Goal: Transaction & Acquisition: Purchase product/service

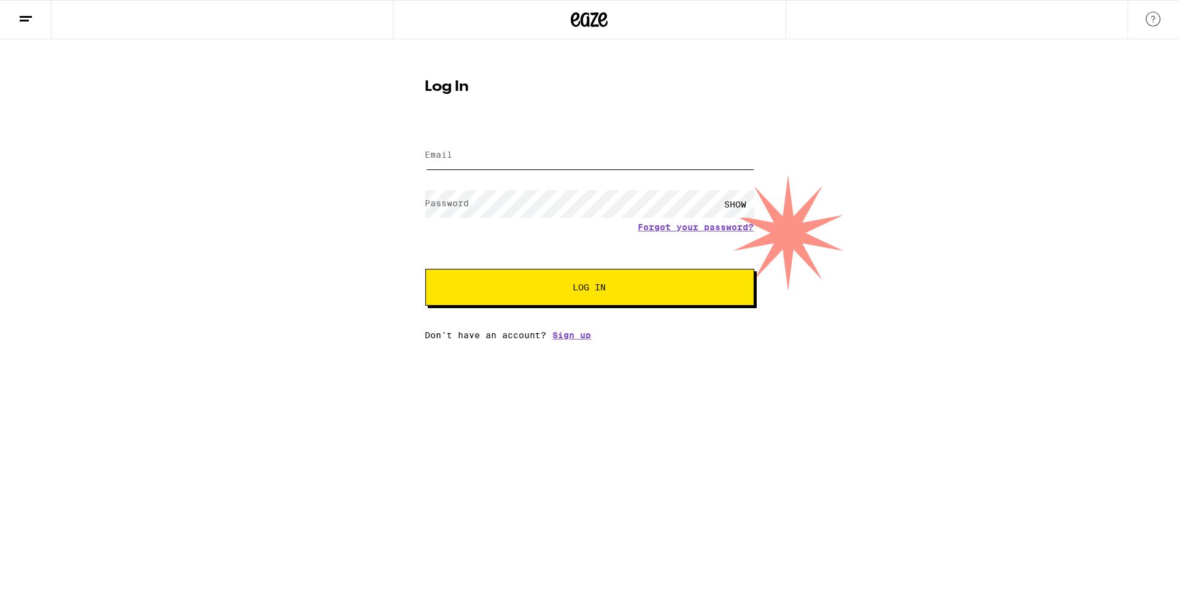
type input "[EMAIL_ADDRESS][DOMAIN_NAME]"
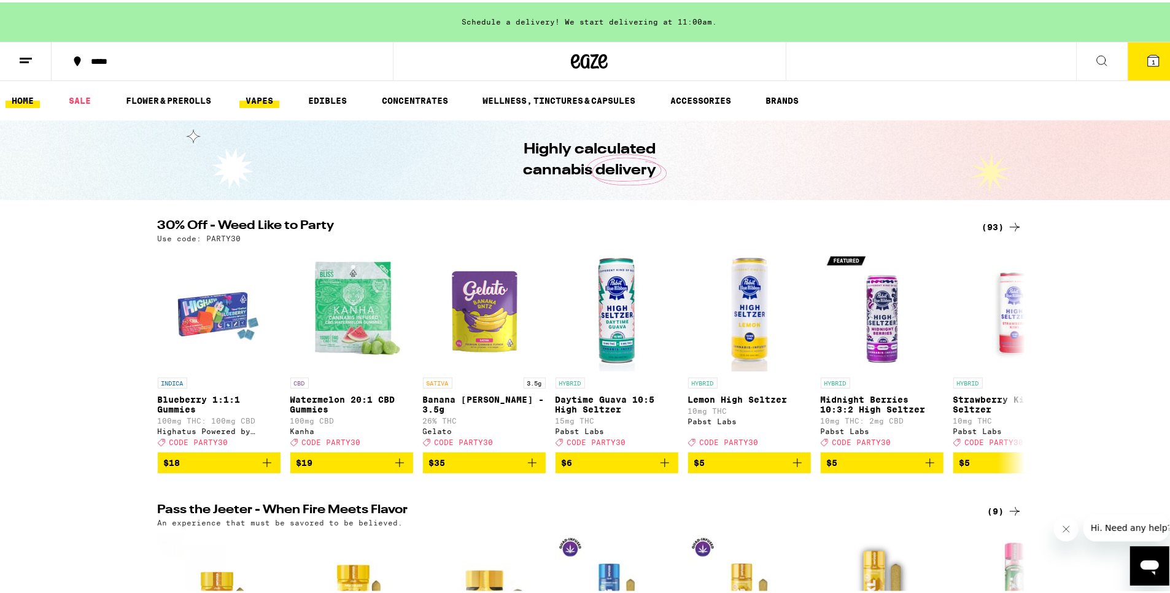
click at [247, 103] on link "VAPES" at bounding box center [259, 98] width 40 height 15
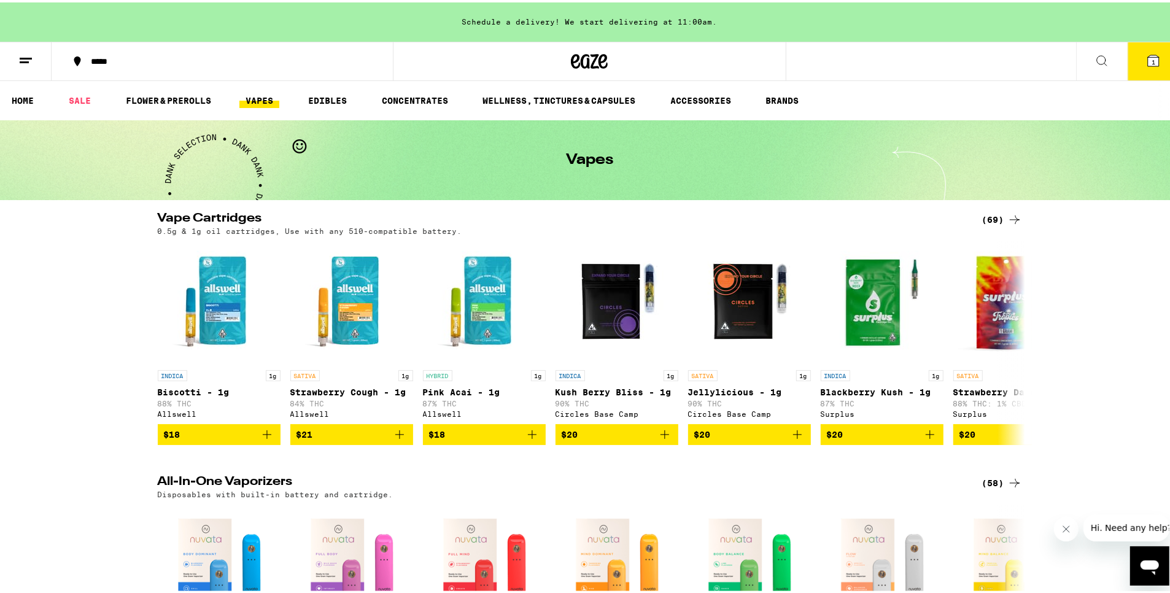
click at [992, 228] on div "0.5g & 1g oil cartridges, Use with any 510-compatible battery." at bounding box center [590, 229] width 864 height 8
click at [989, 219] on div "(69)" at bounding box center [1002, 217] width 40 height 15
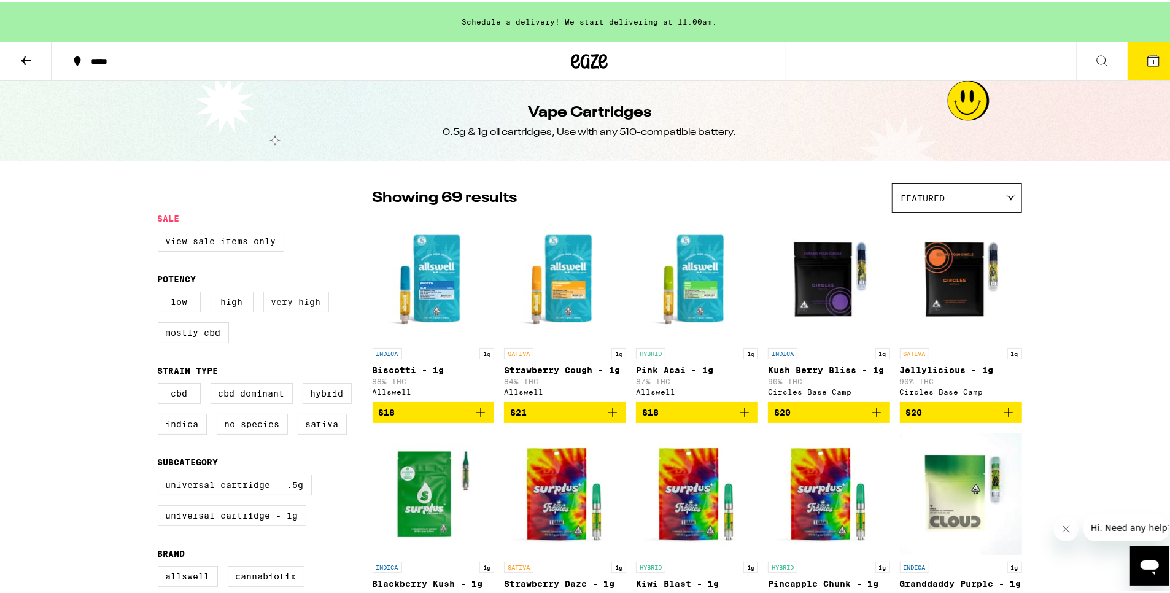
click at [290, 306] on label "Very High" at bounding box center [296, 299] width 66 height 21
click at [161, 292] on input "Very High" at bounding box center [160, 291] width 1 height 1
checkbox input "true"
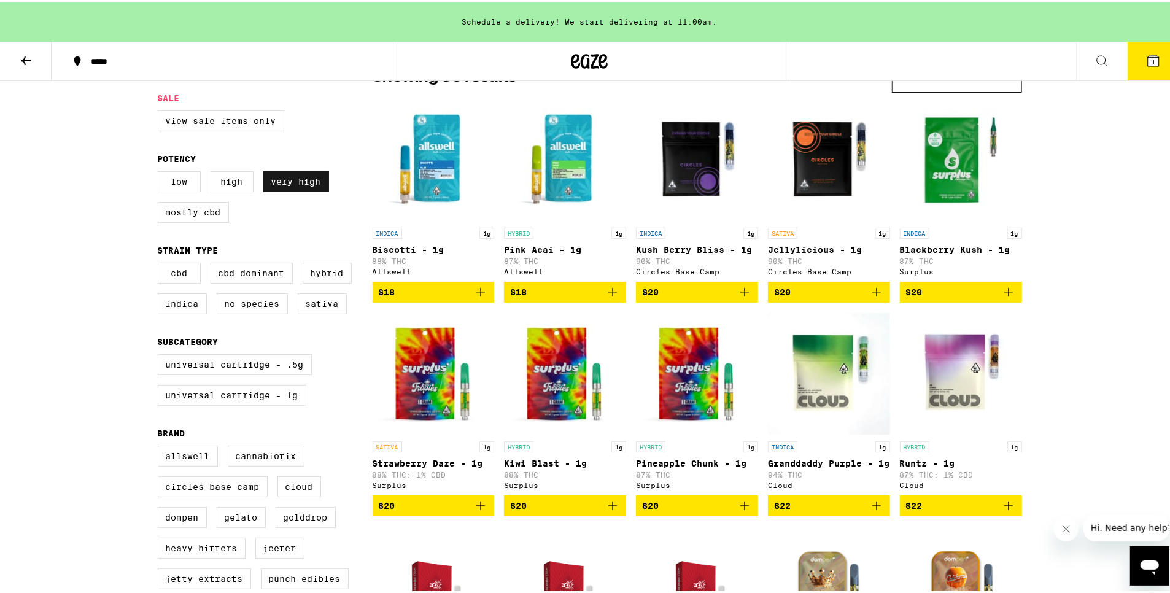
scroll to position [246, 0]
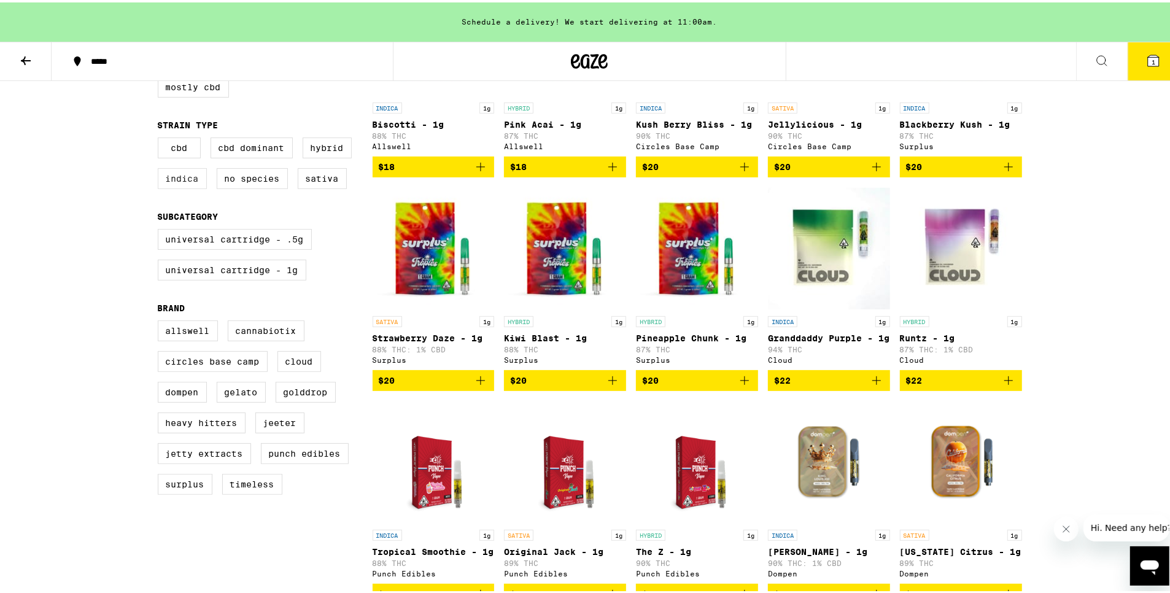
click at [188, 186] on label "Indica" at bounding box center [182, 176] width 49 height 21
click at [161, 137] on input "Indica" at bounding box center [160, 137] width 1 height 1
checkbox input "true"
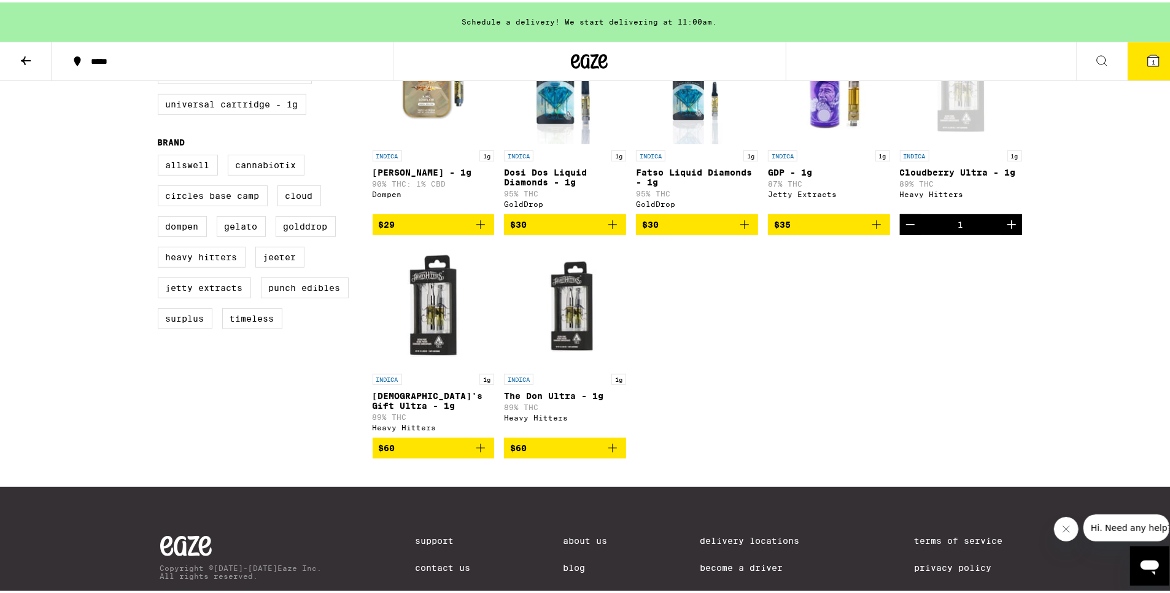
scroll to position [520, 0]
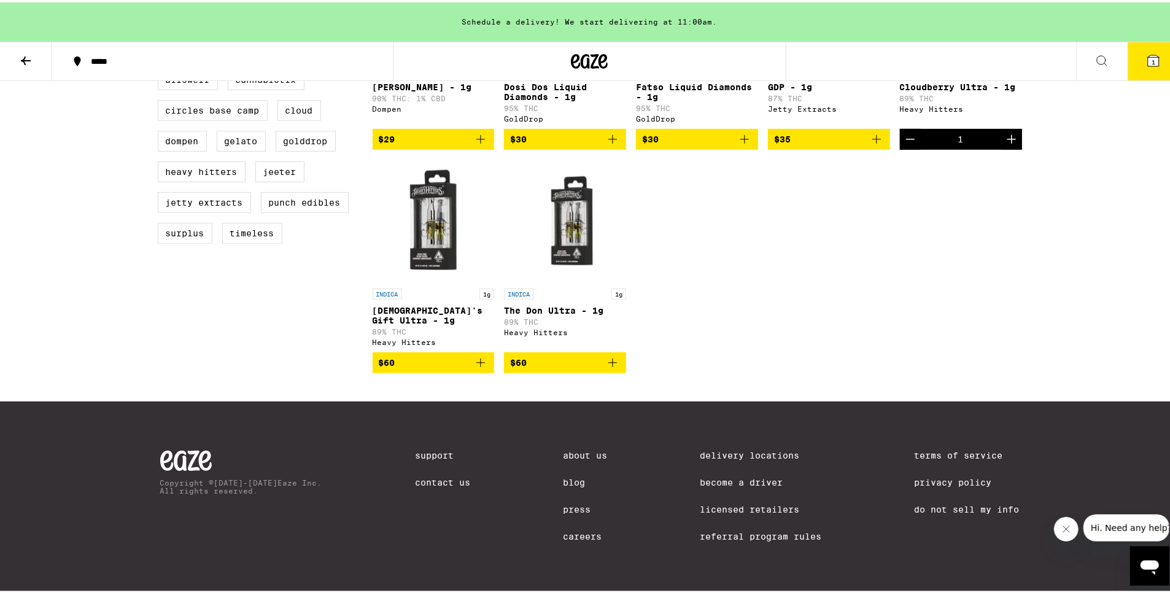
click at [583, 356] on span "$60" at bounding box center [565, 360] width 110 height 15
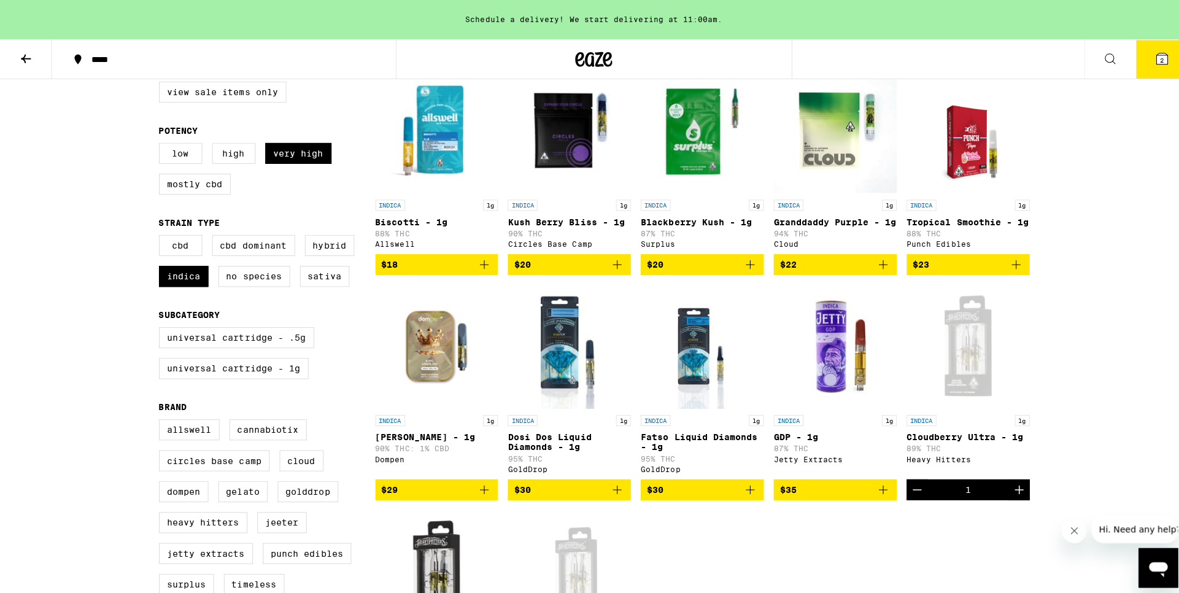
scroll to position [90, 0]
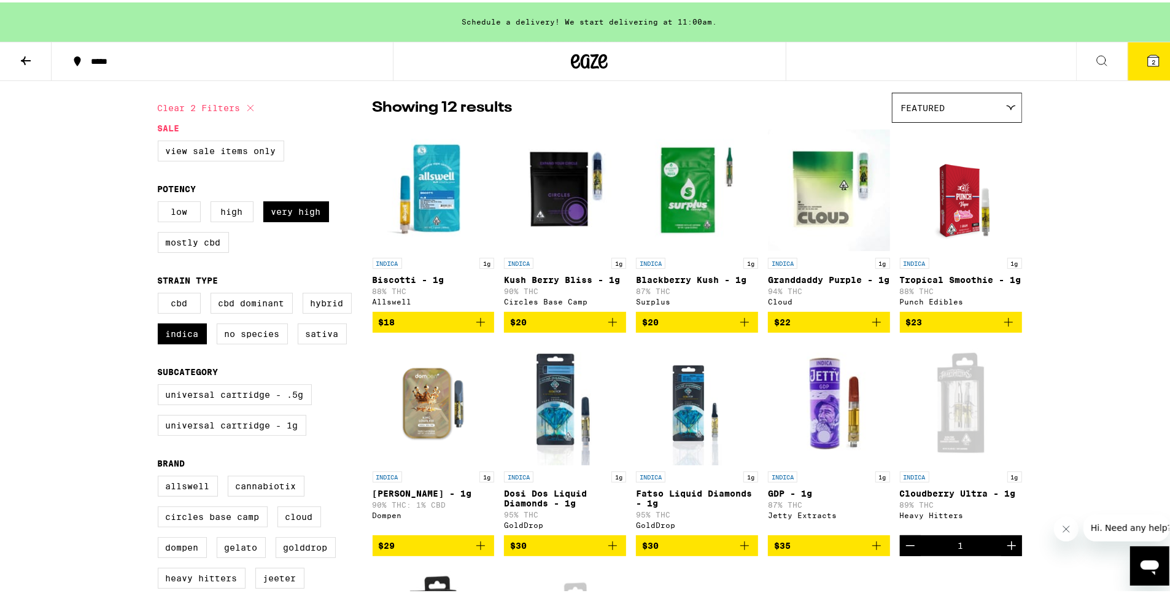
click at [1148, 59] on icon at bounding box center [1153, 58] width 11 height 11
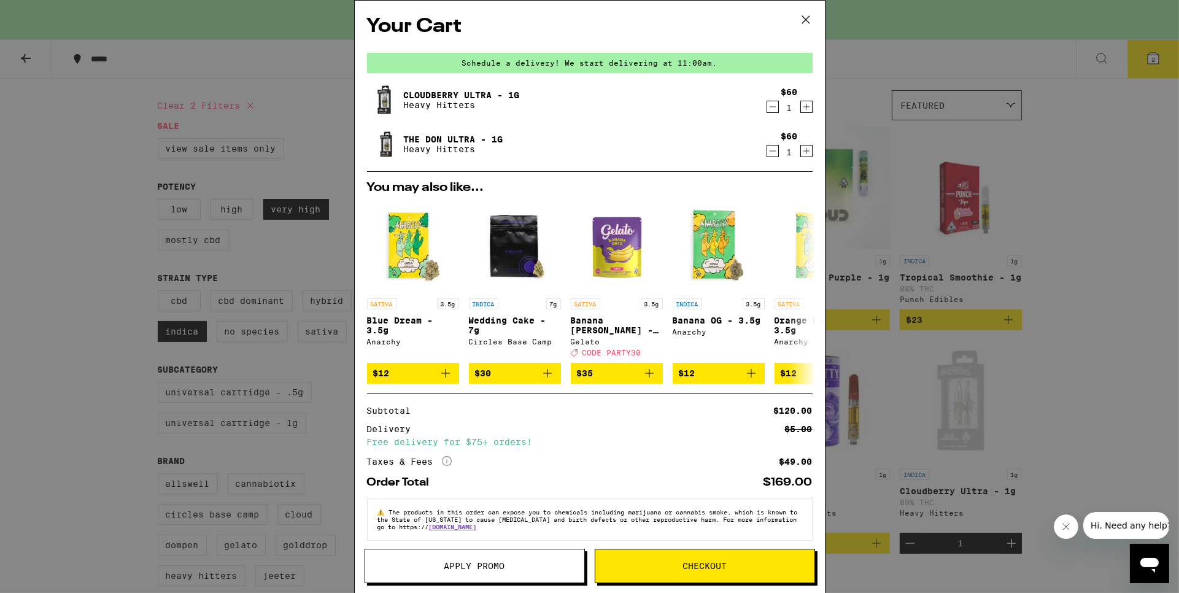
click at [767, 153] on icon "Decrement" at bounding box center [772, 151] width 11 height 15
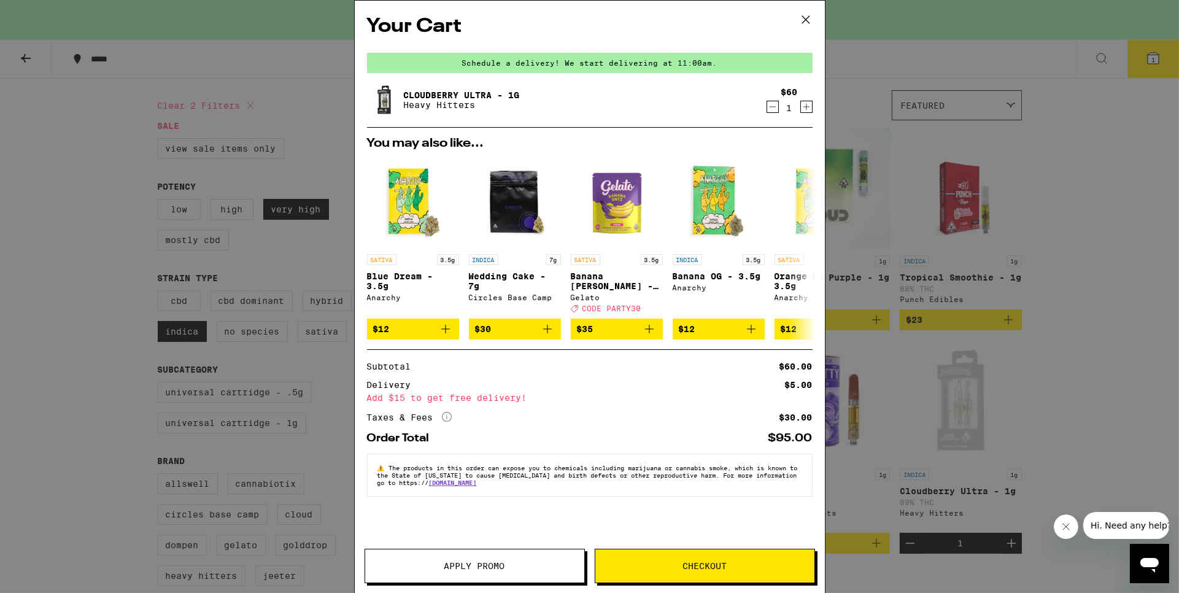
click at [752, 571] on button "Checkout" at bounding box center [705, 566] width 220 height 34
